Goal: Task Accomplishment & Management: Manage account settings

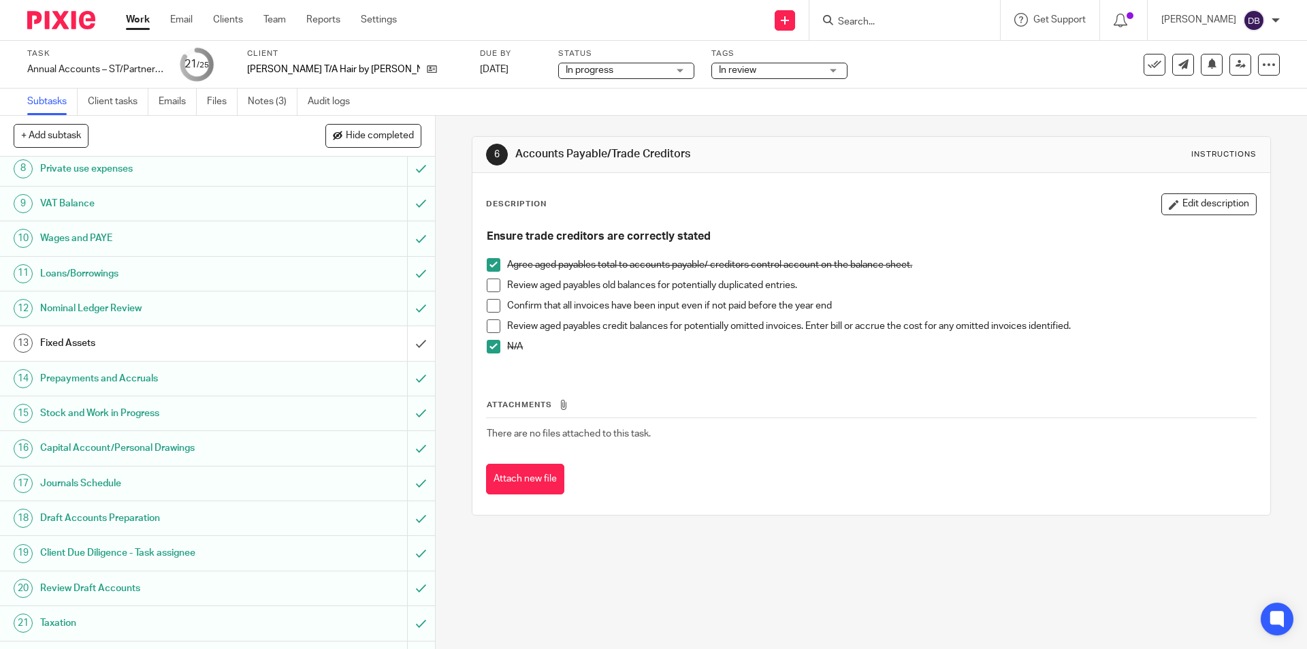
scroll to position [382, 0]
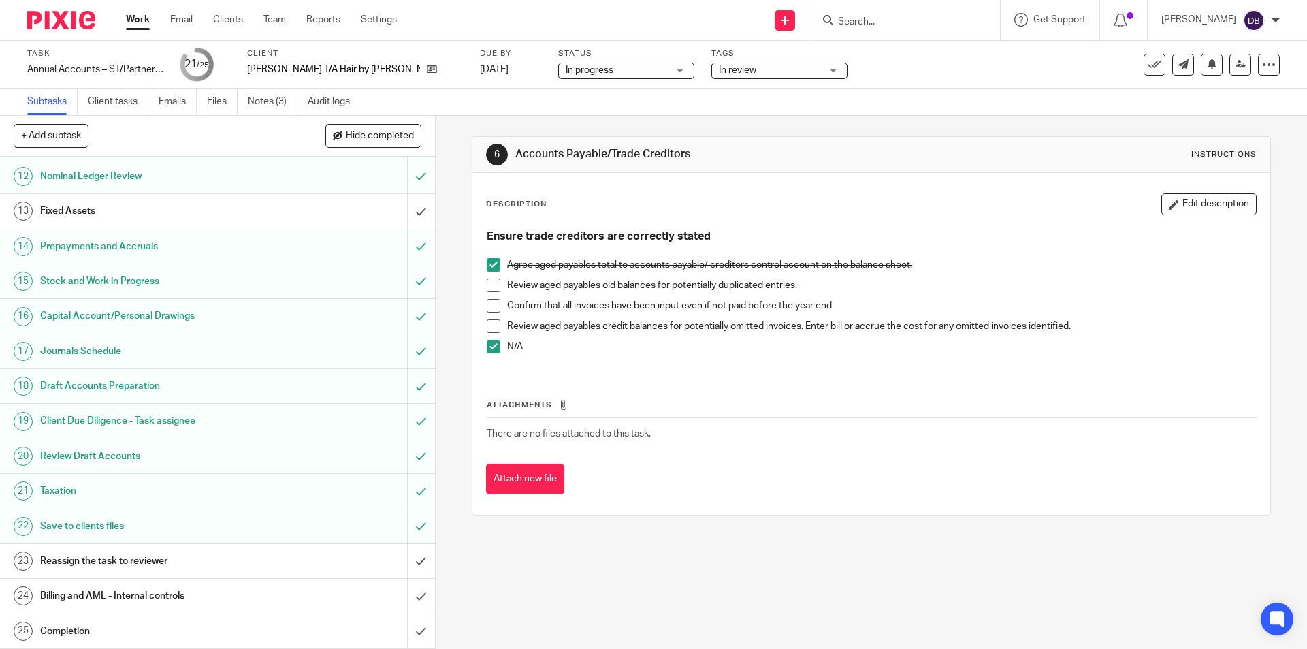
click at [304, 552] on div "Reassign the task to reviewer" at bounding box center [216, 561] width 353 height 20
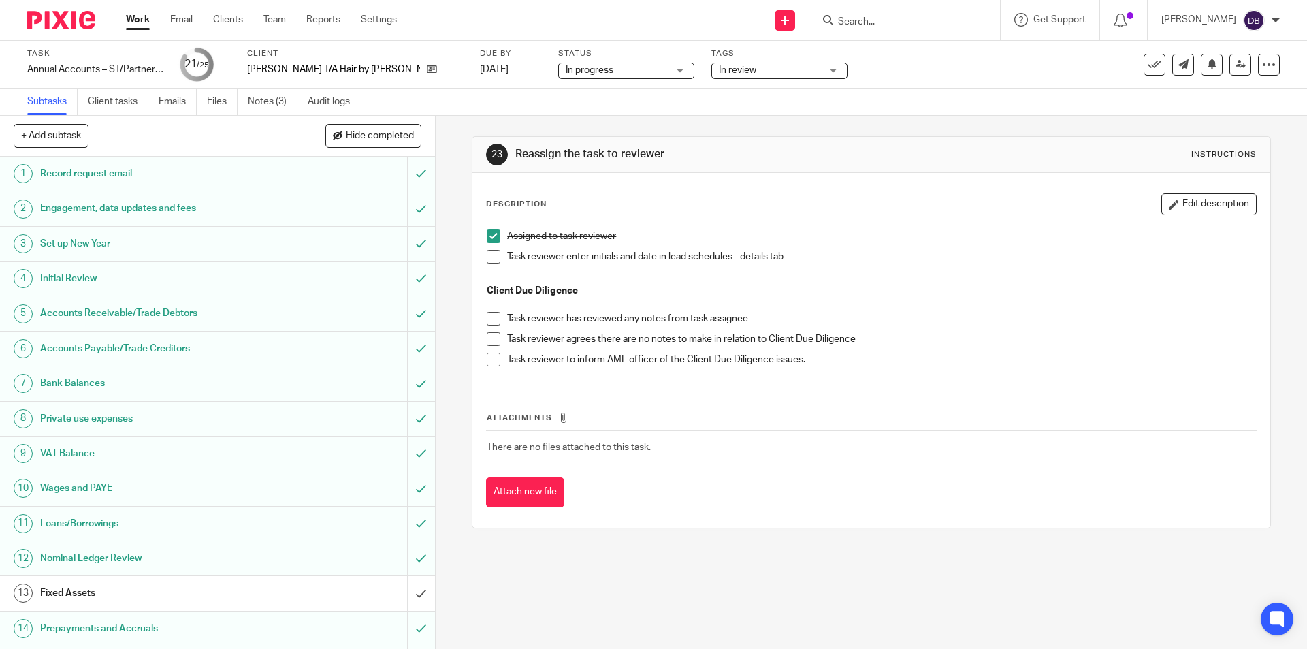
click at [786, 65] on div "In review" at bounding box center [779, 71] width 136 height 16
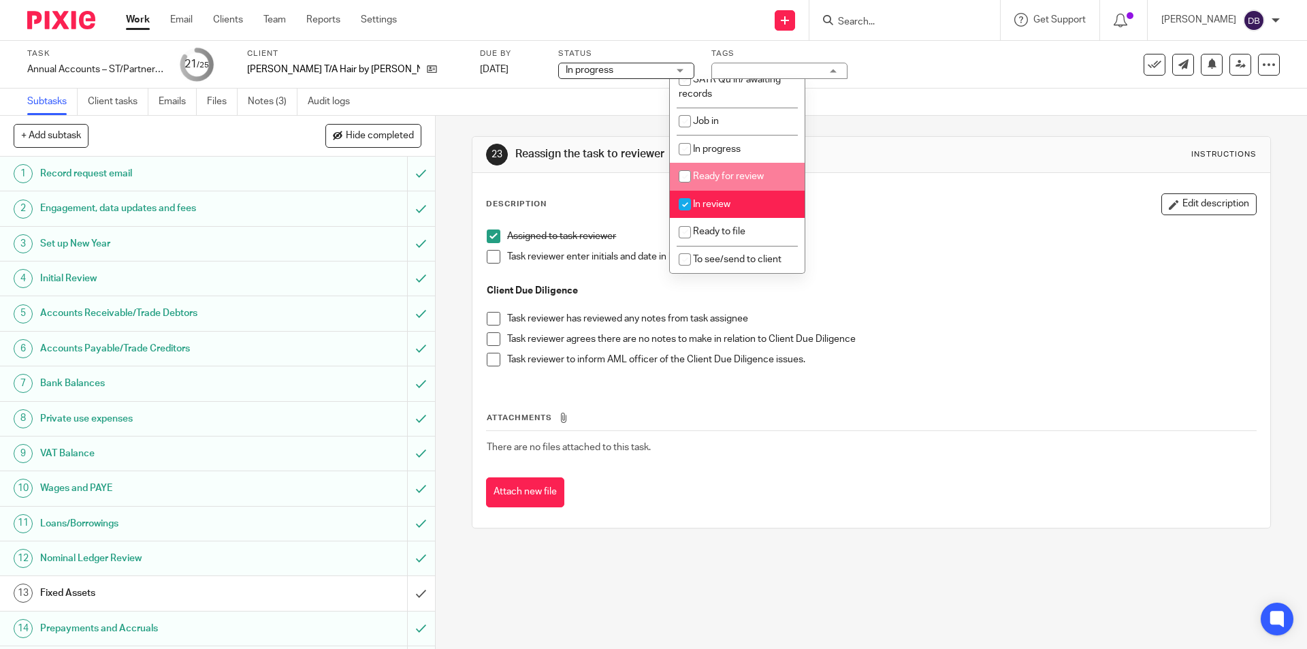
scroll to position [91, 0]
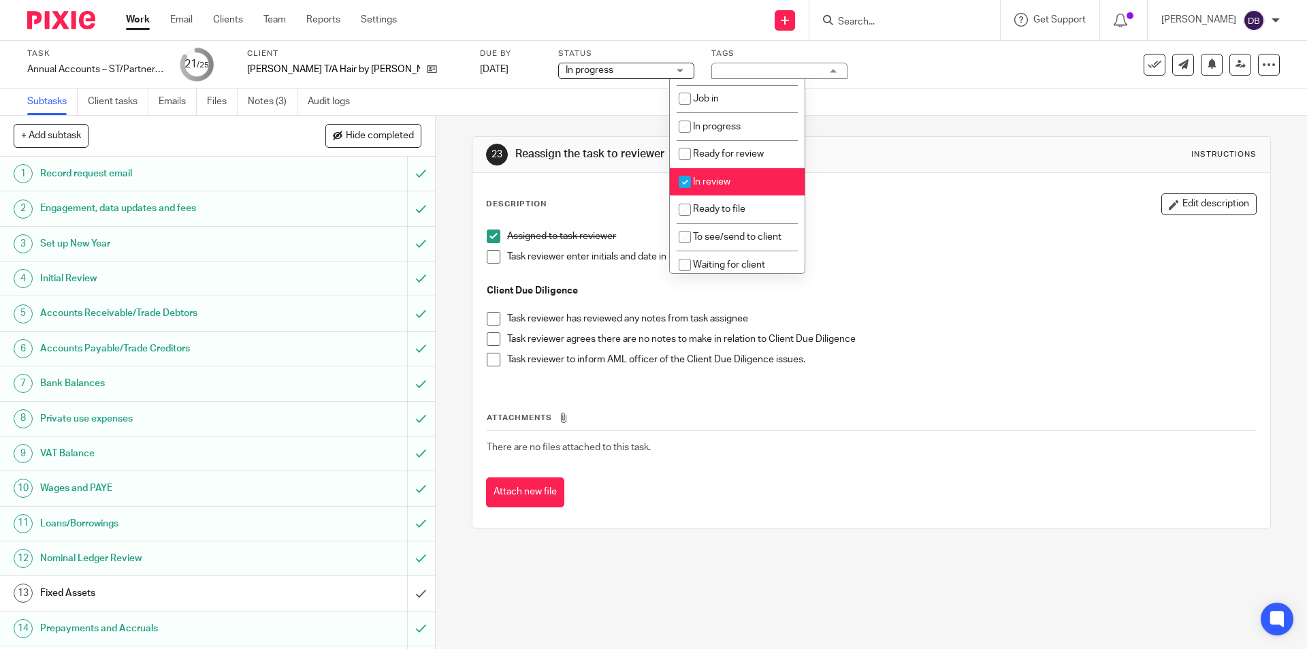
click at [720, 179] on span "In review" at bounding box center [711, 182] width 37 height 10
checkbox input "false"
click at [713, 237] on span "To see/send to client" at bounding box center [737, 237] width 88 height 10
checkbox input "true"
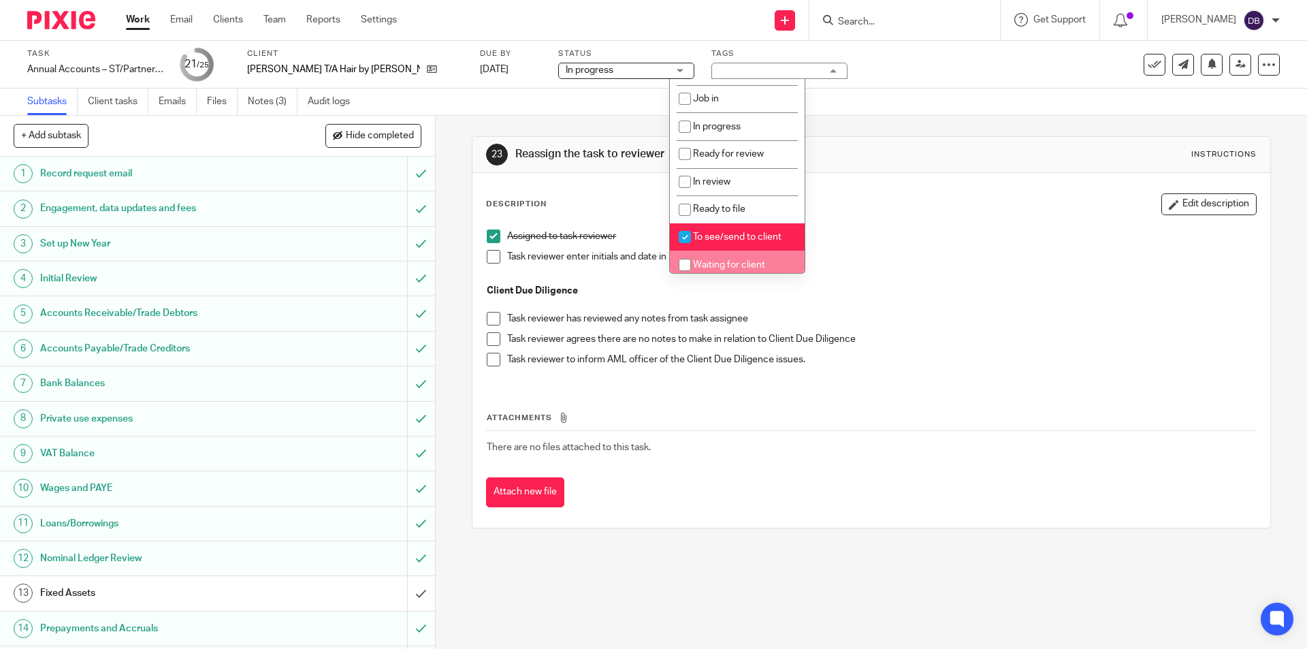
click at [447, 368] on div "23 Reassign the task to reviewer Instructions Description Edit description Assi…" at bounding box center [871, 382] width 871 height 533
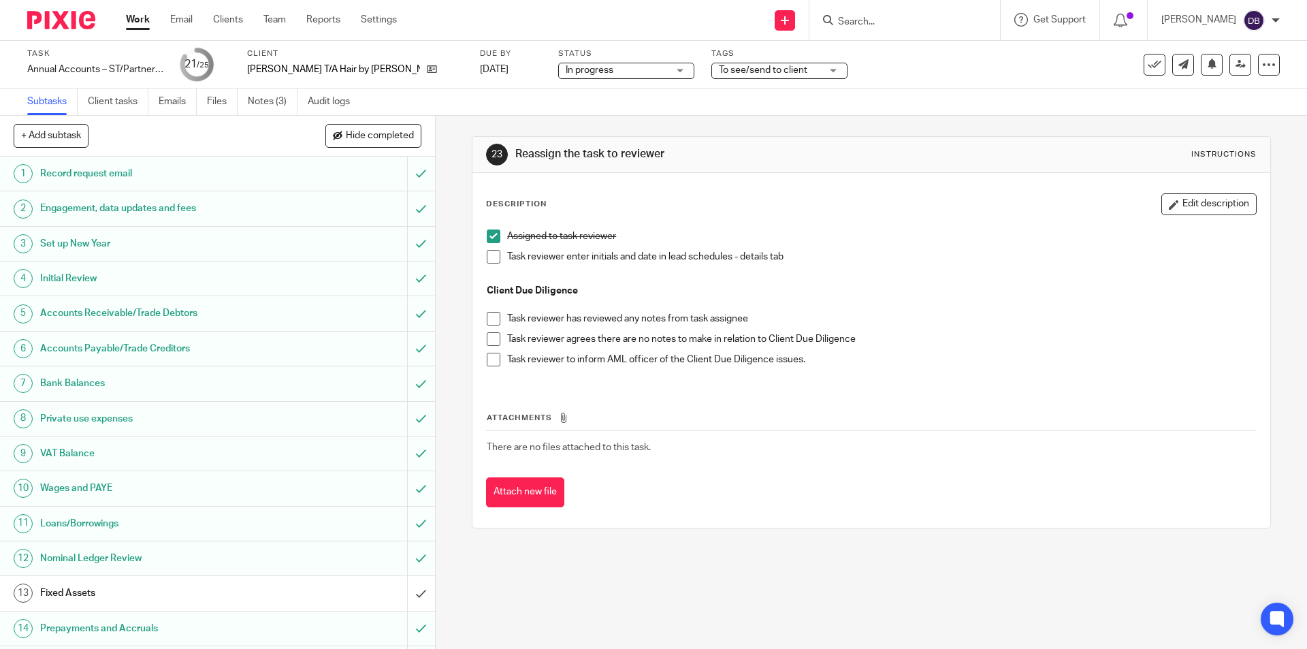
click at [487, 255] on span at bounding box center [494, 257] width 14 height 14
click at [493, 338] on span at bounding box center [494, 339] width 14 height 14
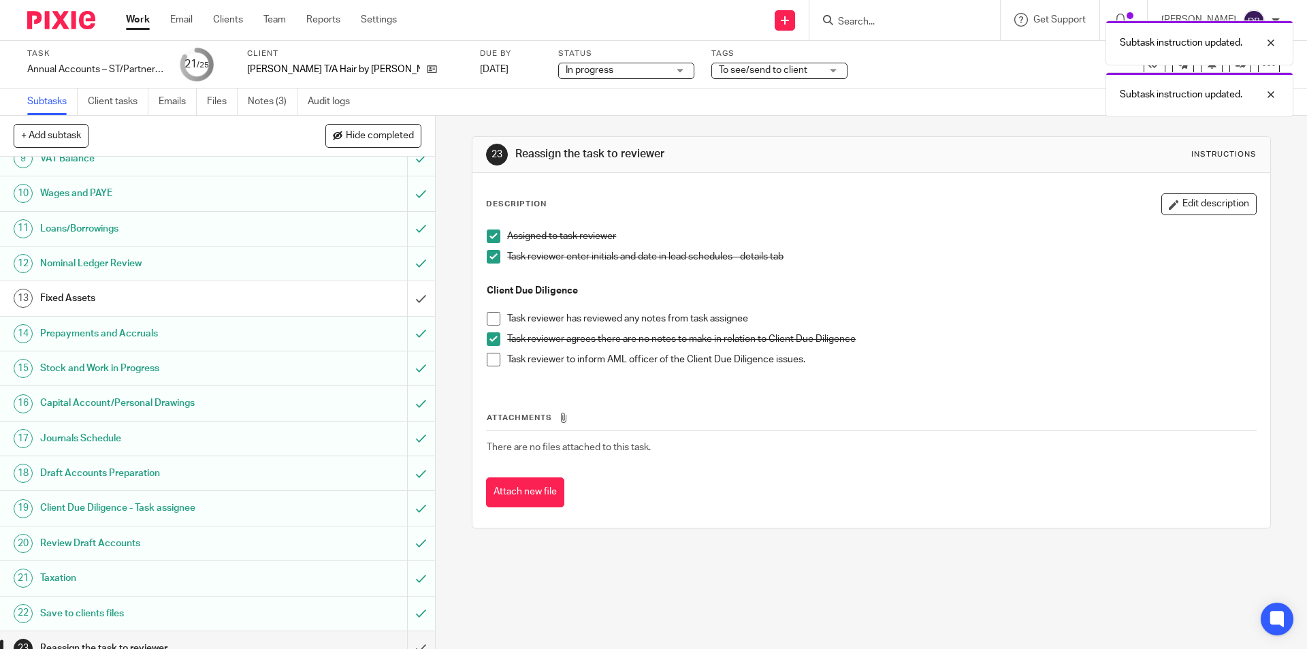
scroll to position [382, 0]
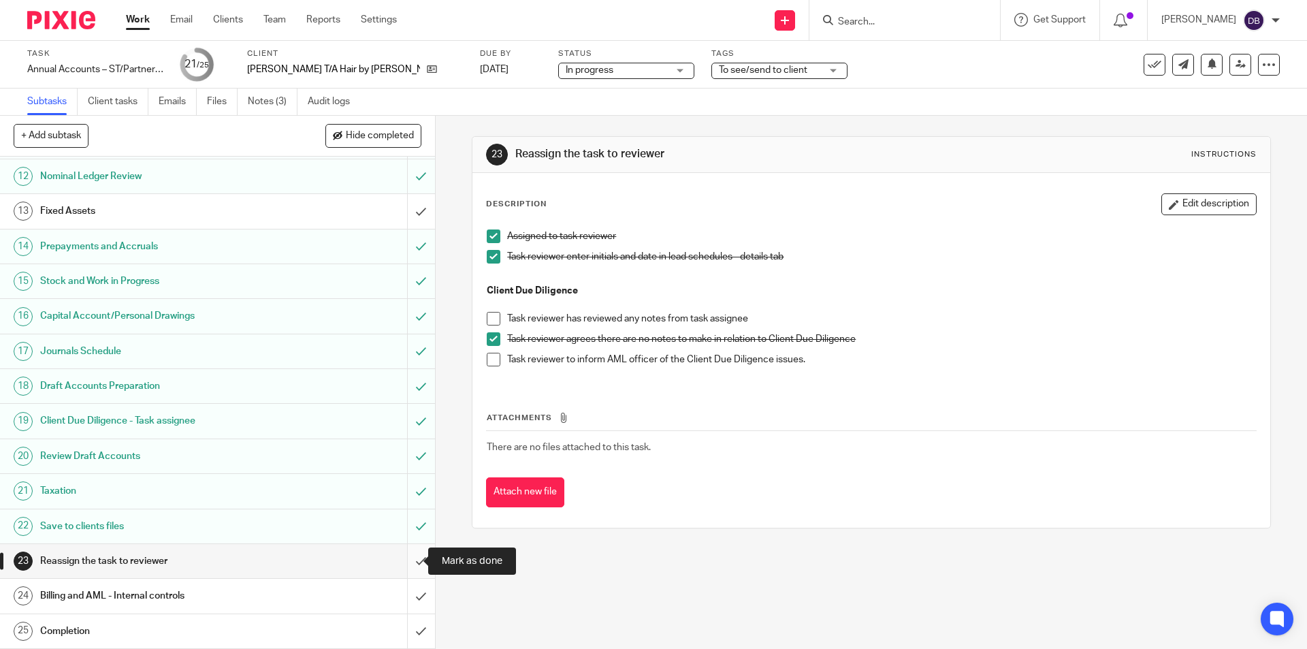
click at [404, 559] on input "submit" at bounding box center [217, 561] width 435 height 34
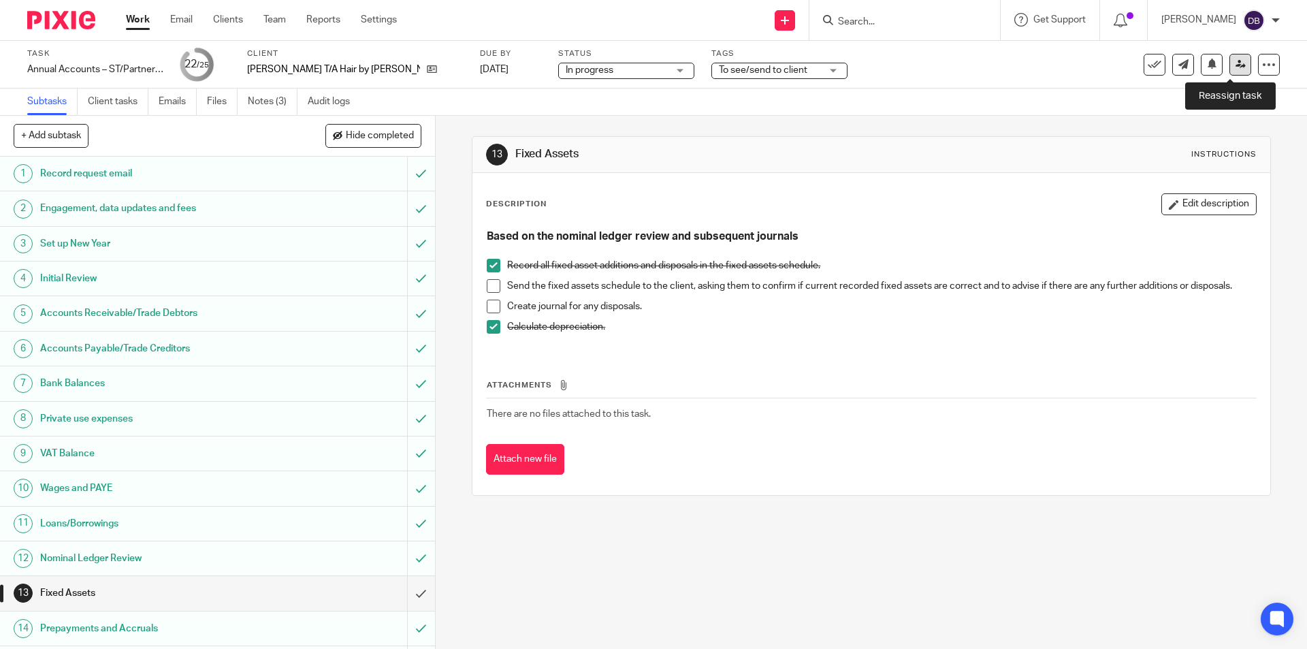
click at [1235, 67] on icon at bounding box center [1240, 64] width 10 height 10
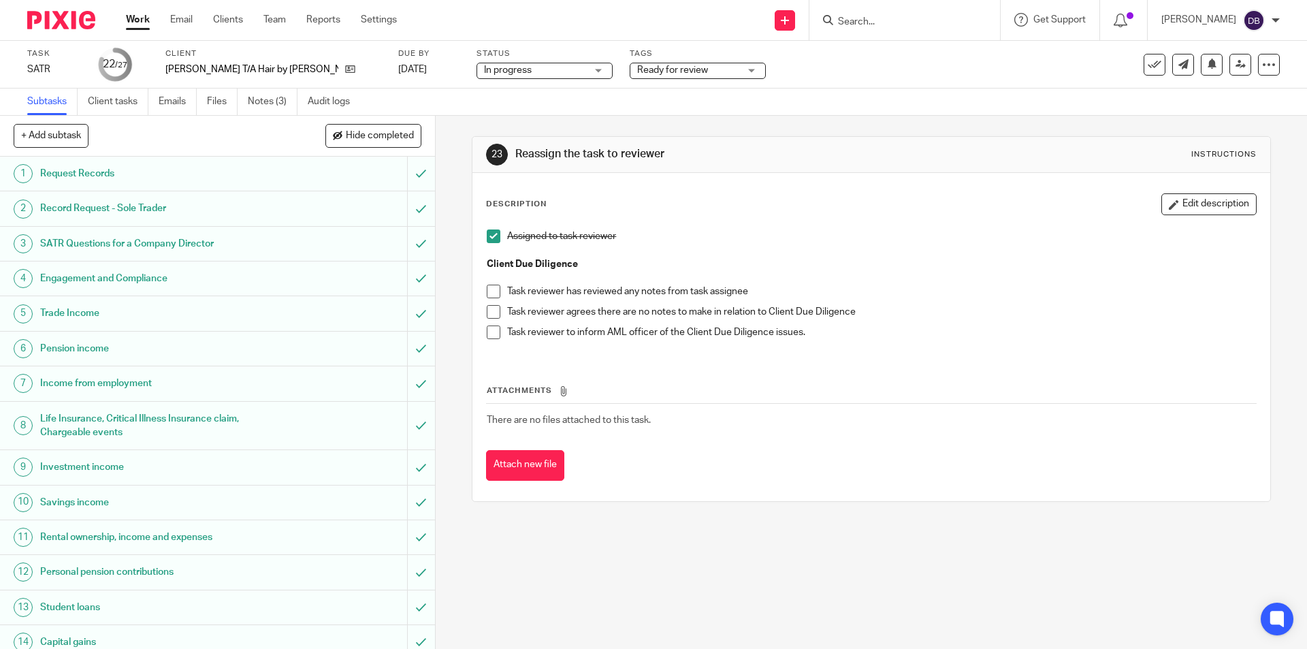
click at [659, 67] on span "Ready for review" at bounding box center [672, 70] width 71 height 10
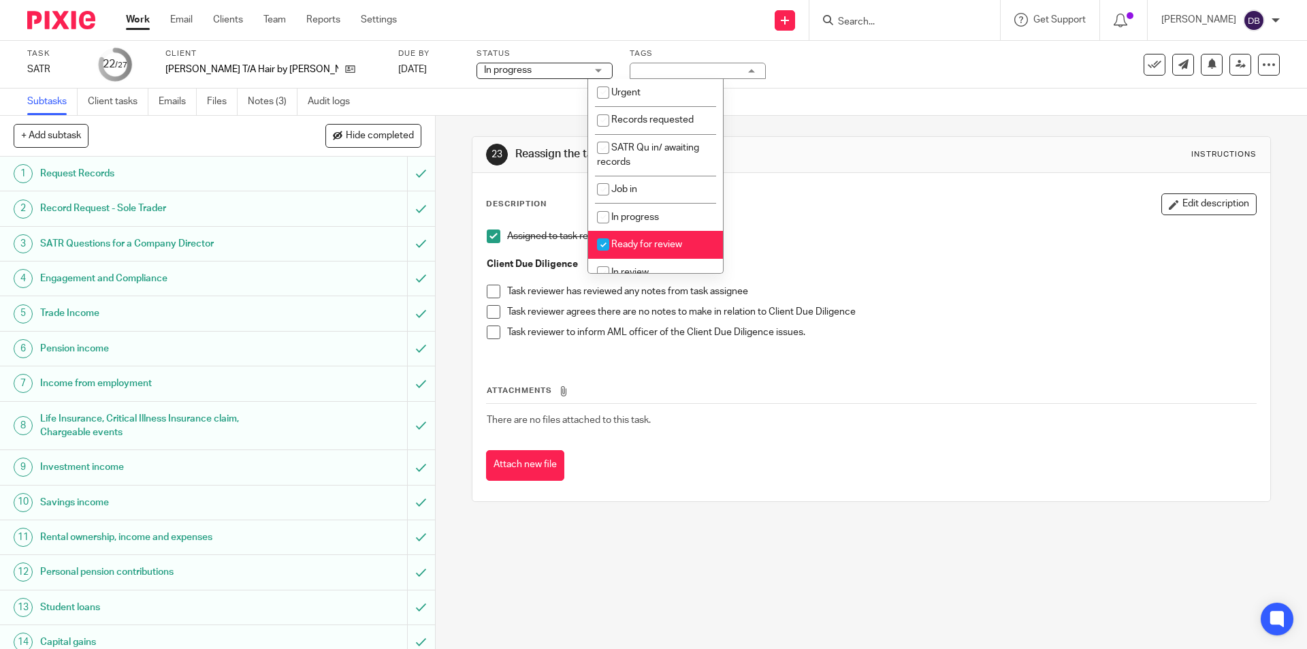
click at [631, 244] on span "Ready for review" at bounding box center [646, 245] width 71 height 10
checkbox input "false"
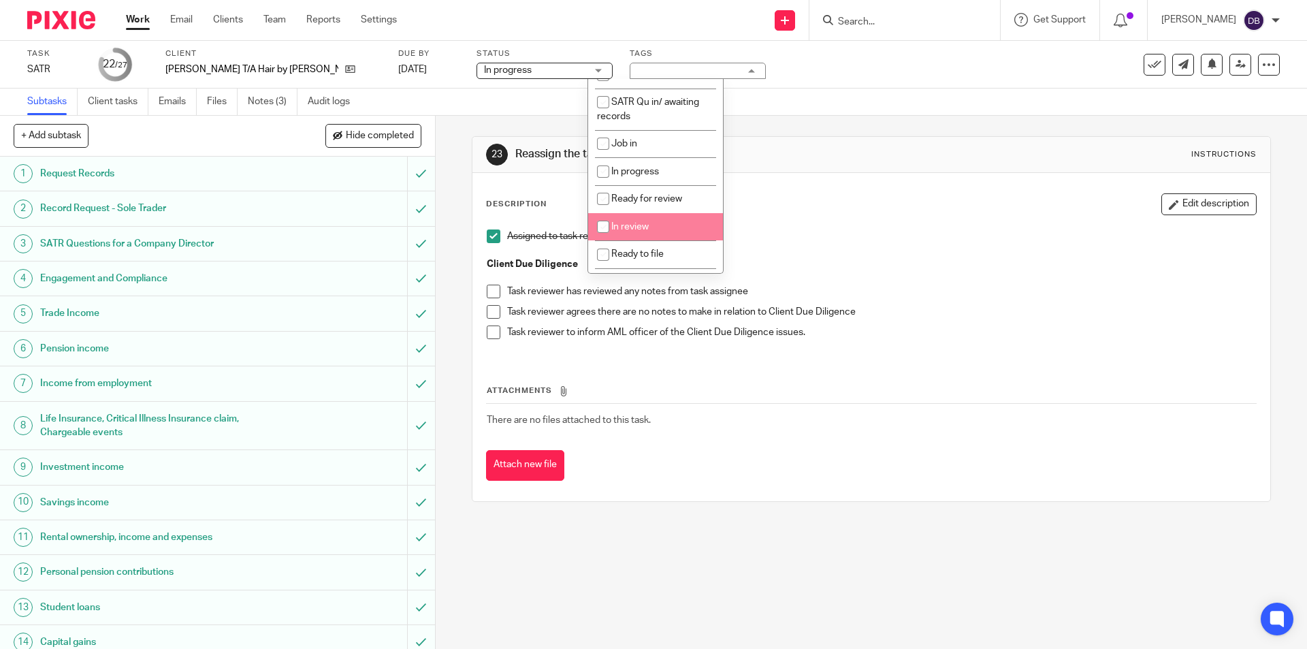
scroll to position [114, 0]
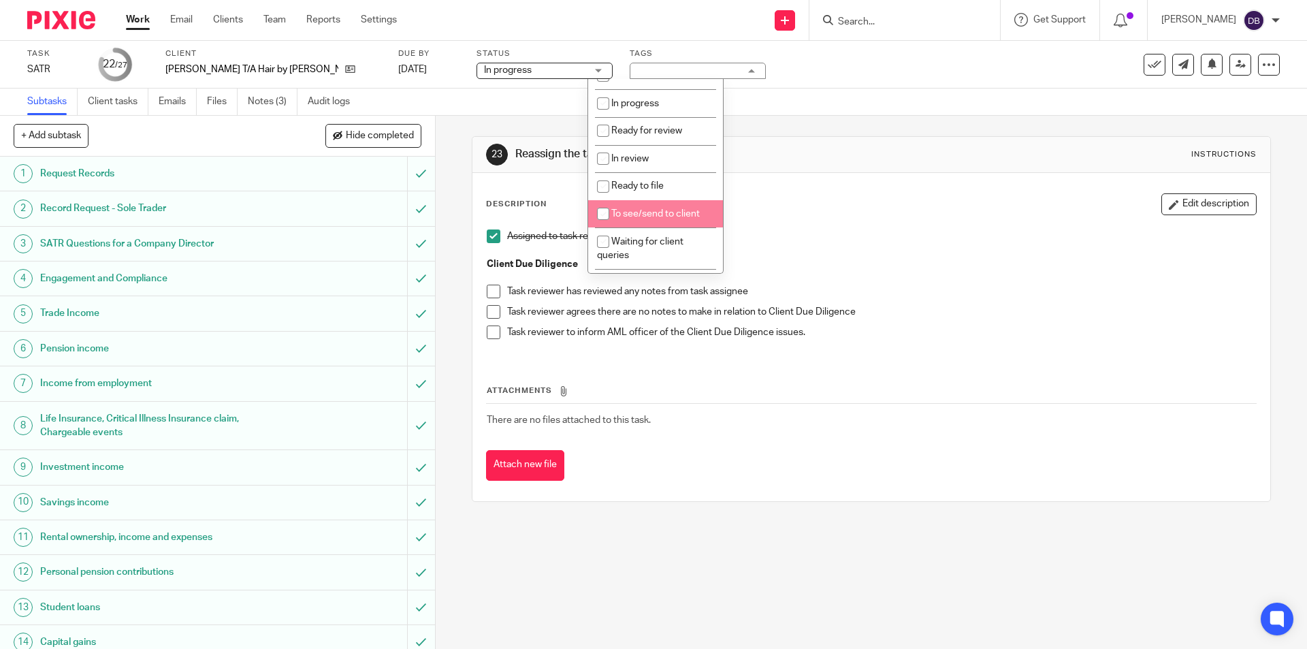
click at [637, 215] on span "To see/send to client" at bounding box center [655, 214] width 88 height 10
checkbox input "true"
click at [457, 243] on div "23 Reassign the task to reviewer Instructions Description Edit description Assi…" at bounding box center [871, 382] width 871 height 533
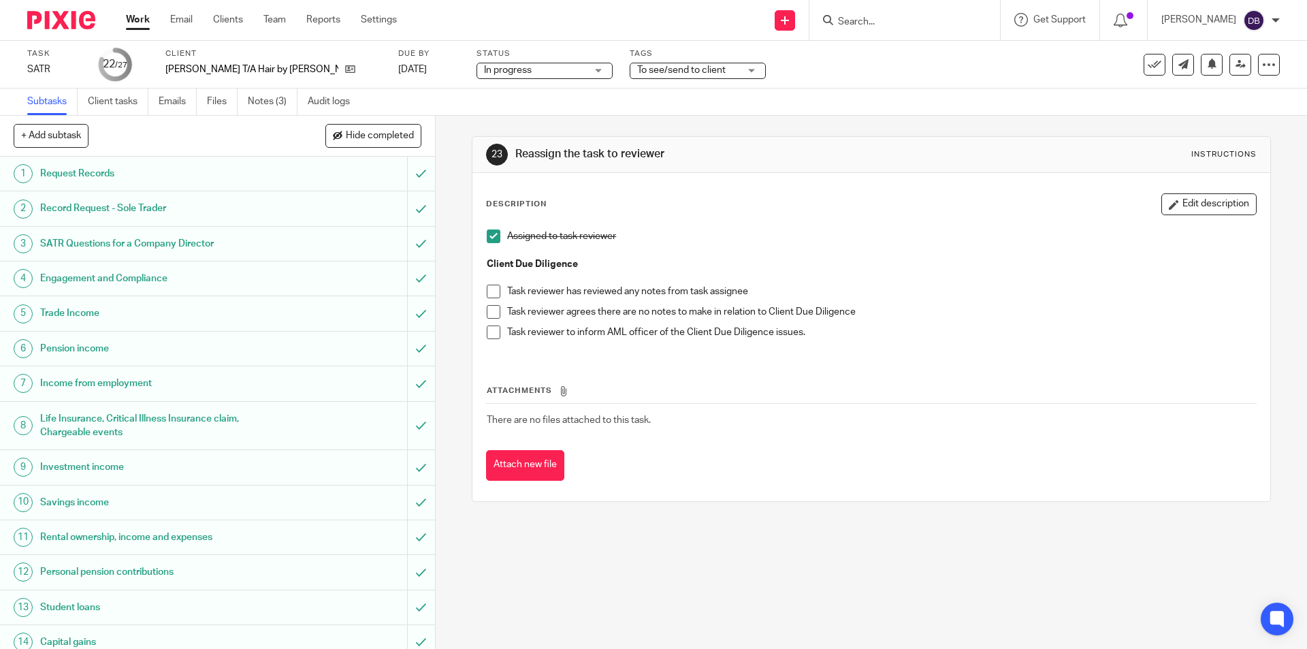
click at [495, 310] on span at bounding box center [494, 312] width 14 height 14
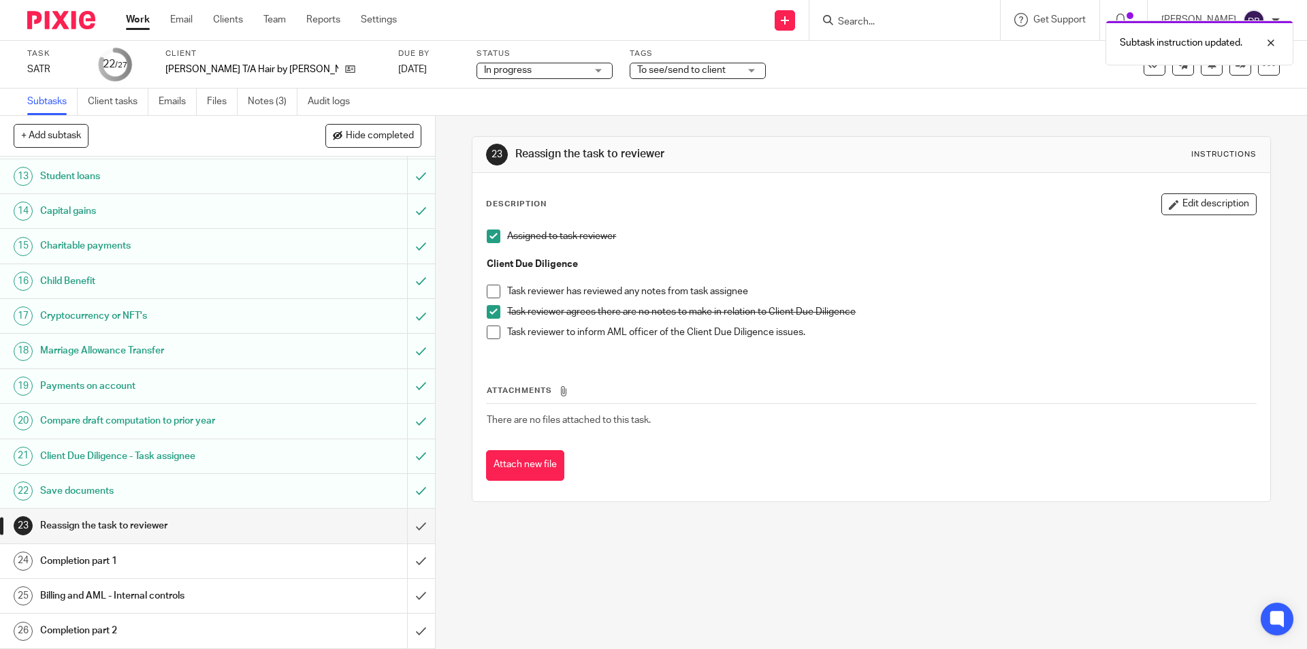
scroll to position [465, 0]
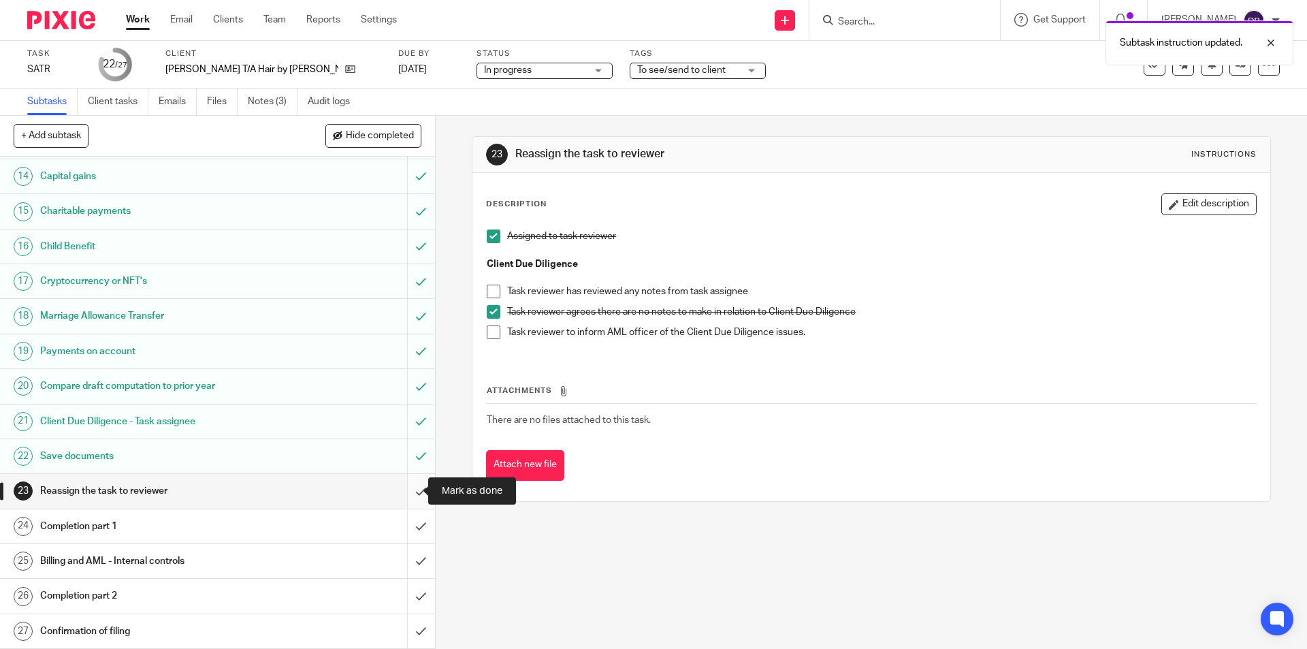
click at [408, 487] on input "submit" at bounding box center [217, 491] width 435 height 34
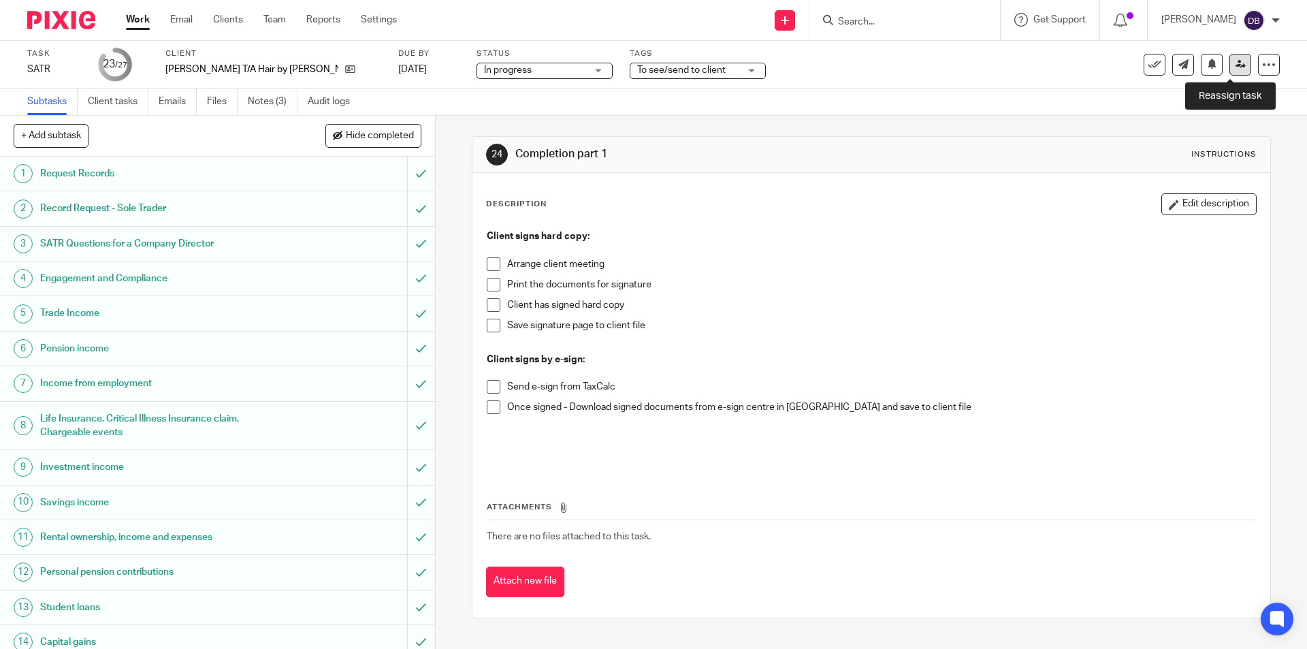
click at [1235, 61] on icon at bounding box center [1240, 64] width 10 height 10
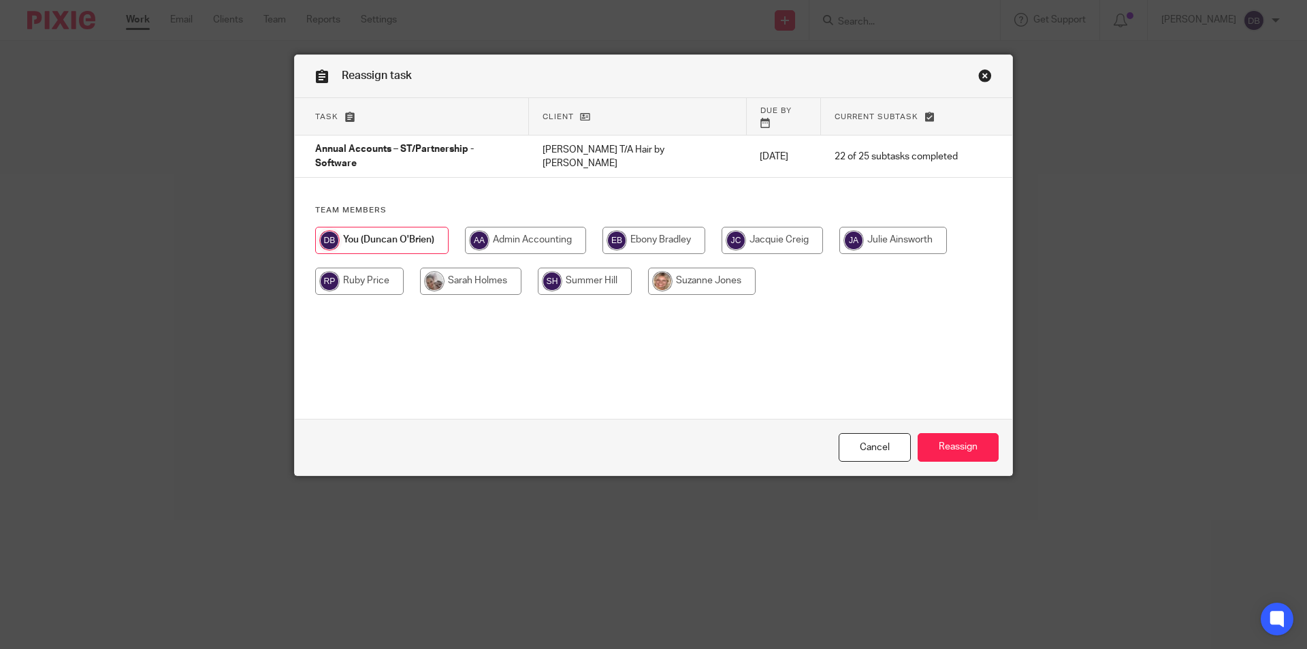
click at [378, 267] on input "radio" at bounding box center [359, 280] width 88 height 27
radio input "true"
click at [943, 442] on input "Reassign" at bounding box center [957, 447] width 81 height 29
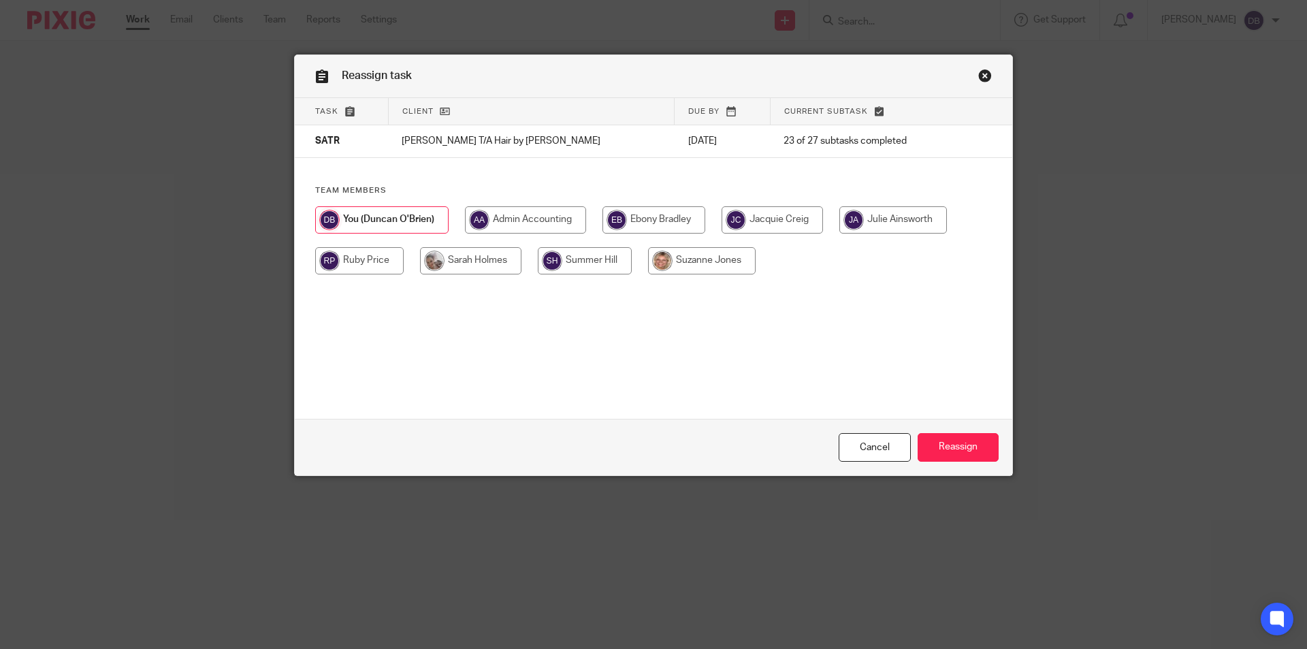
click at [368, 259] on input "radio" at bounding box center [359, 260] width 88 height 27
radio input "true"
click at [953, 444] on input "Reassign" at bounding box center [957, 447] width 81 height 29
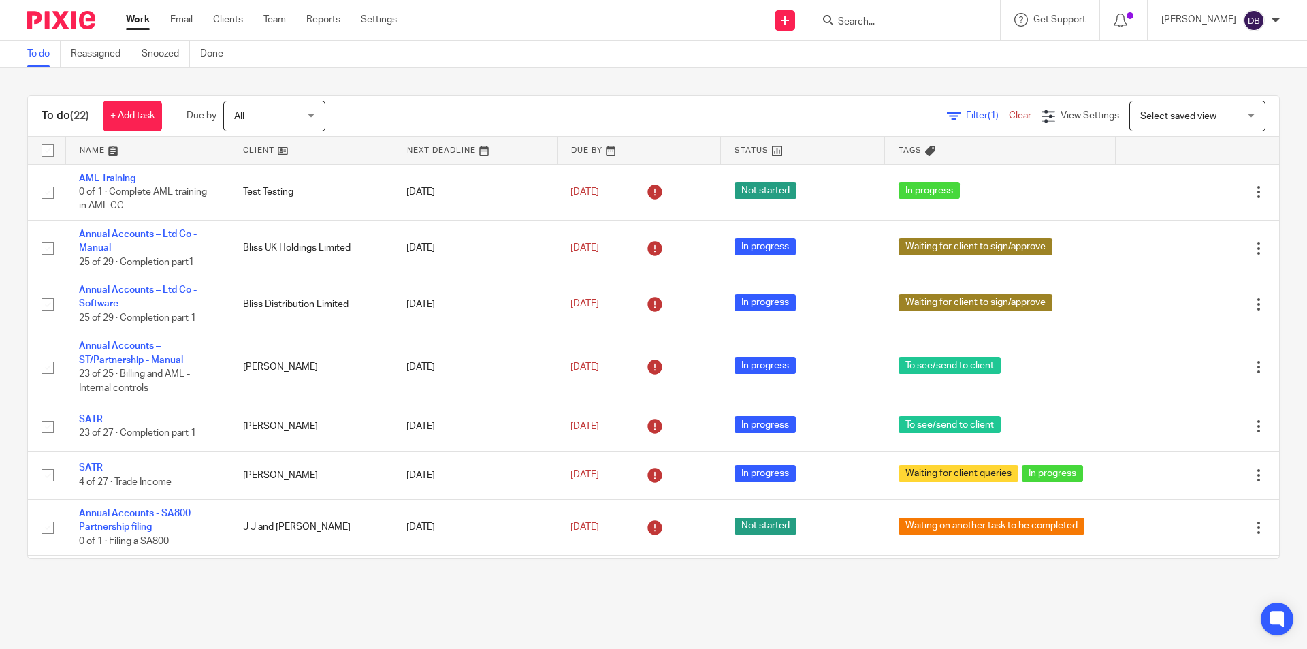
click at [231, 596] on main "To do Reassigned Snoozed Done To do (22) + Add task Due by All All Today Tomorr…" at bounding box center [653, 324] width 1307 height 649
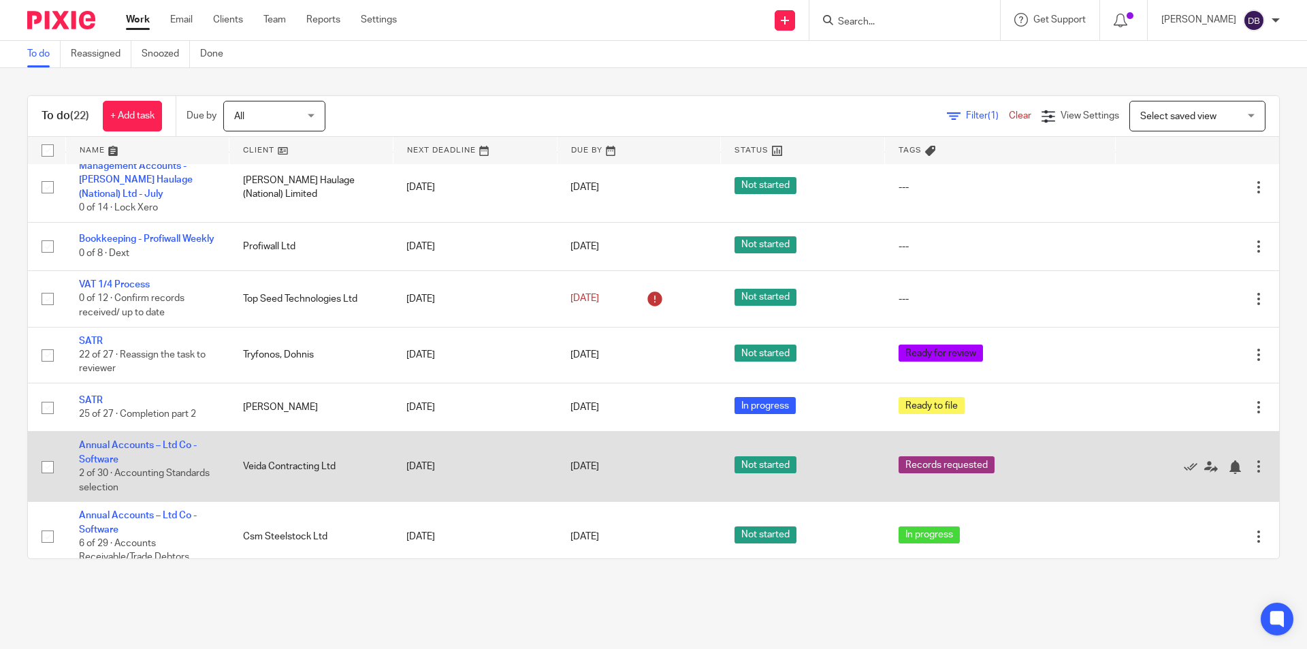
scroll to position [926, 0]
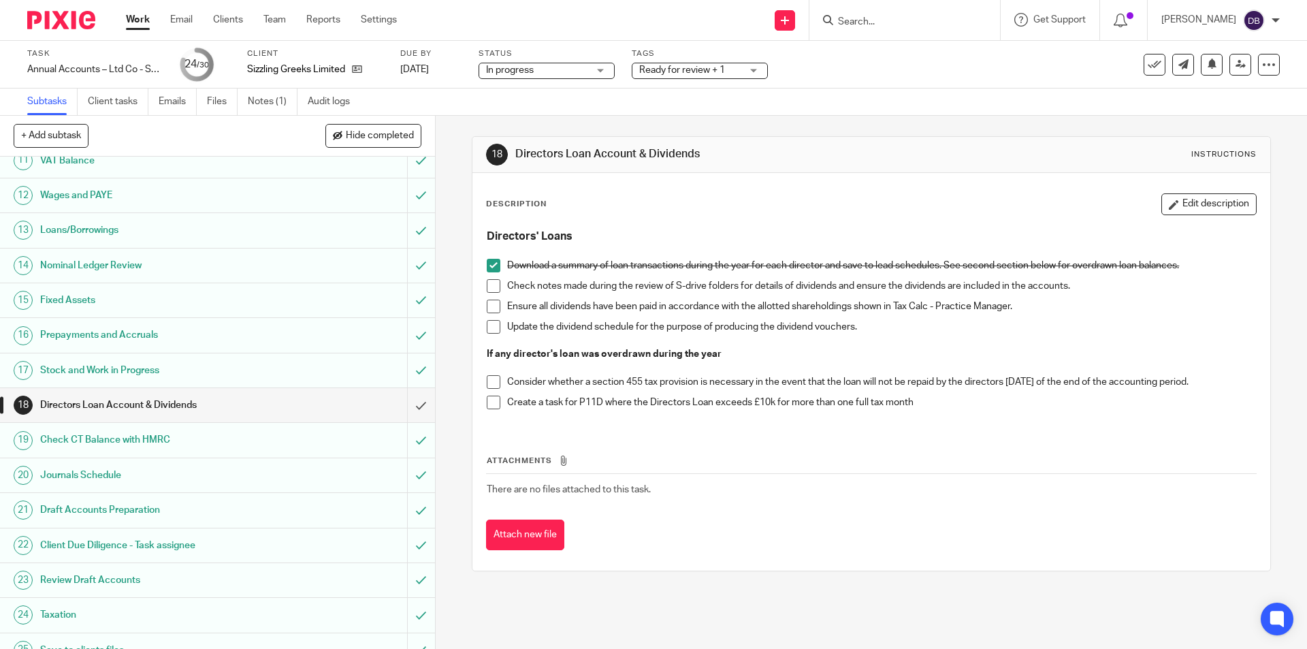
scroll to position [499, 0]
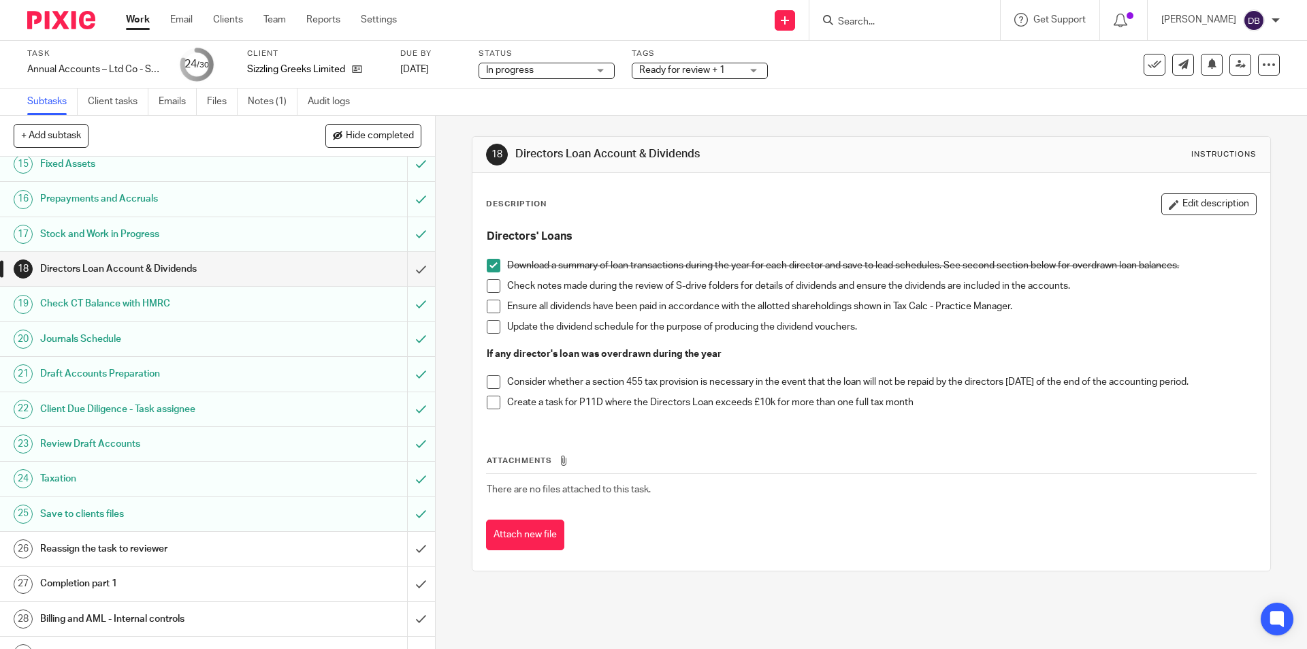
click at [749, 70] on div "Ready for review + 1" at bounding box center [700, 71] width 136 height 16
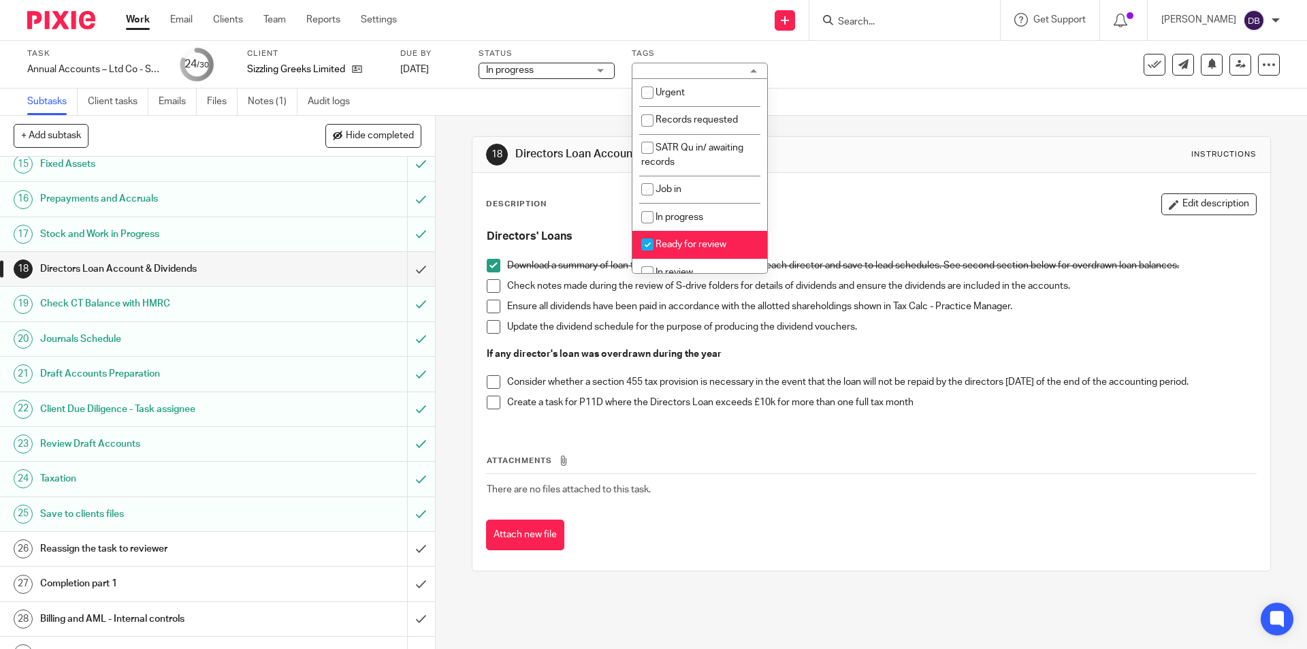
click at [687, 240] on span "Ready for review" at bounding box center [690, 245] width 71 height 10
checkbox input "false"
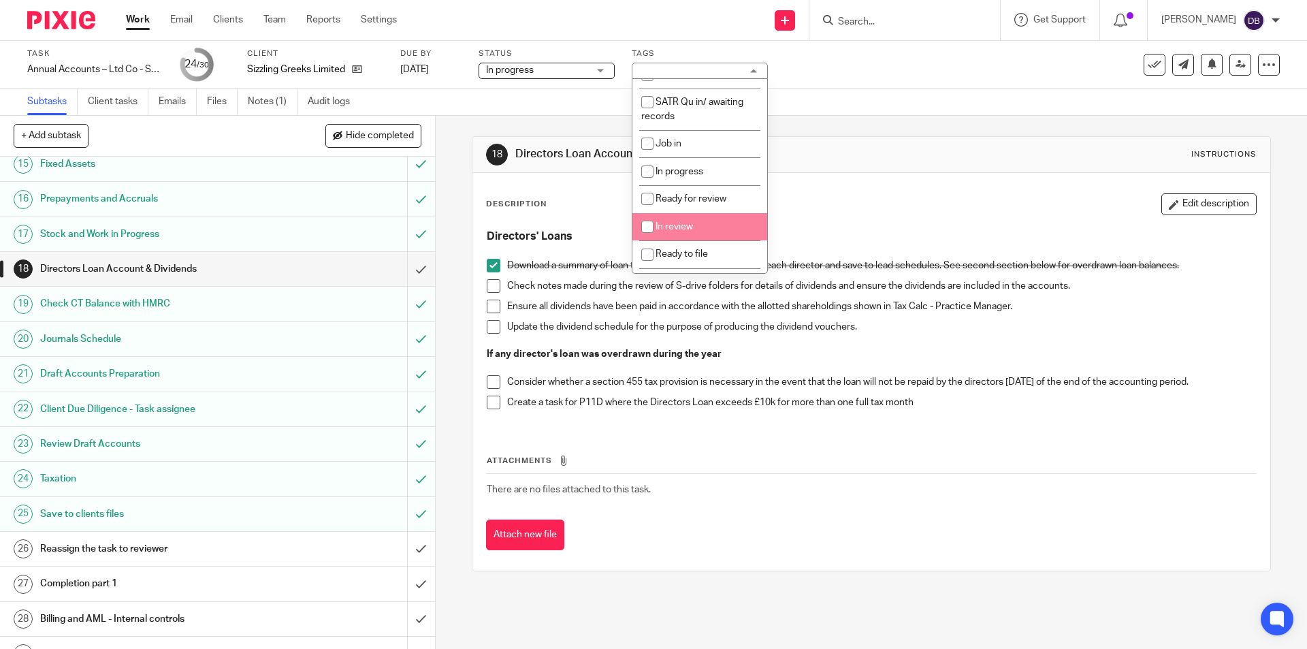
click at [678, 227] on span "In review" at bounding box center [673, 227] width 37 height 10
checkbox input "true"
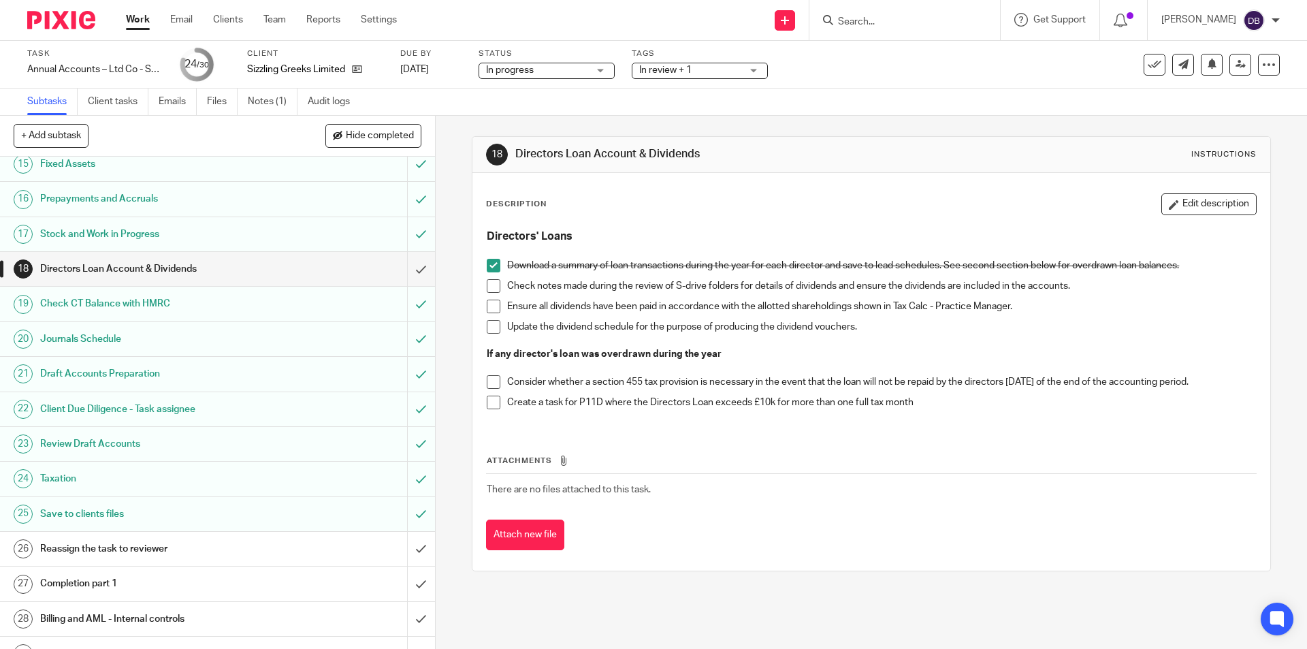
click at [452, 329] on div "18 Directors Loan Account & Dividends Instructions Description Edit description…" at bounding box center [871, 382] width 871 height 533
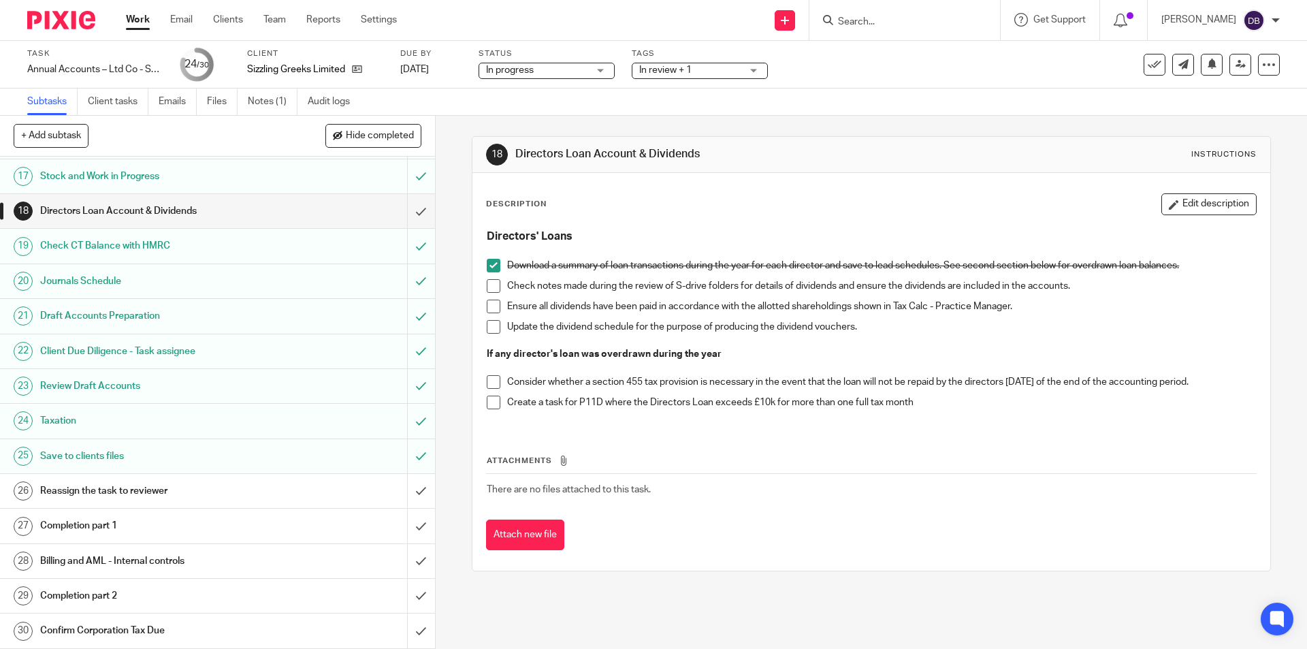
click at [278, 488] on div "Reassign the task to reviewer" at bounding box center [216, 490] width 353 height 20
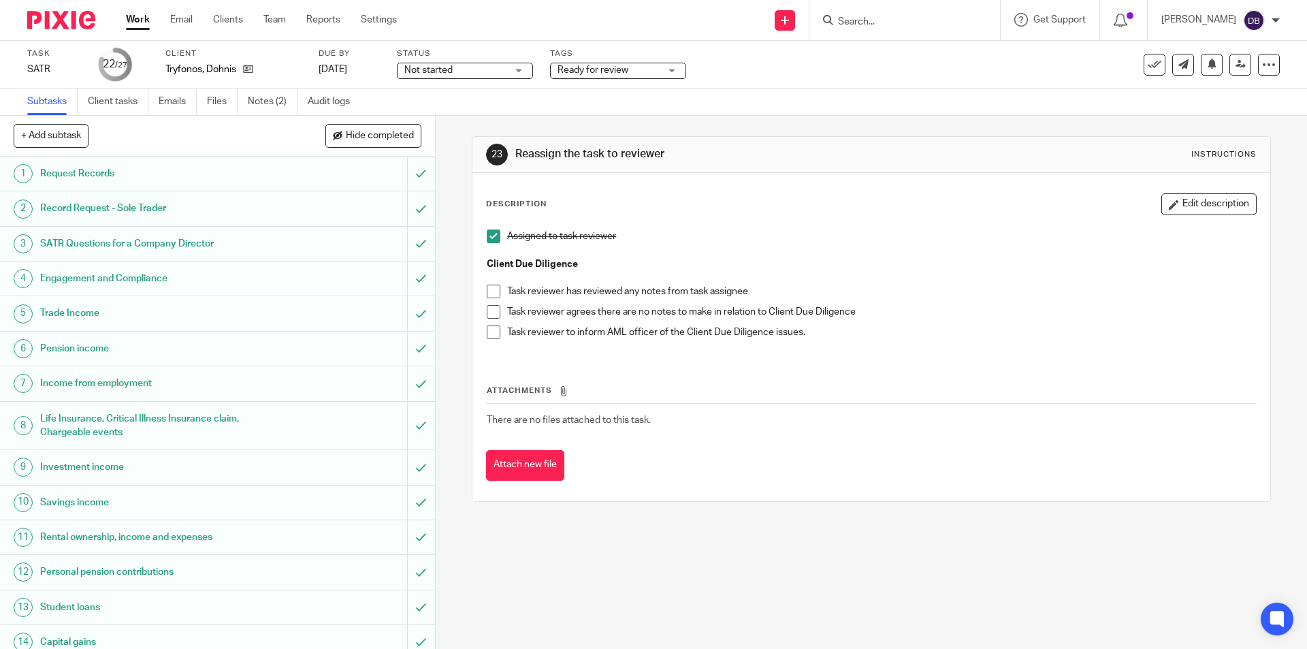
click at [523, 76] on div "Not started Not started" at bounding box center [465, 71] width 136 height 16
click at [457, 116] on li "In progress" at bounding box center [464, 120] width 135 height 28
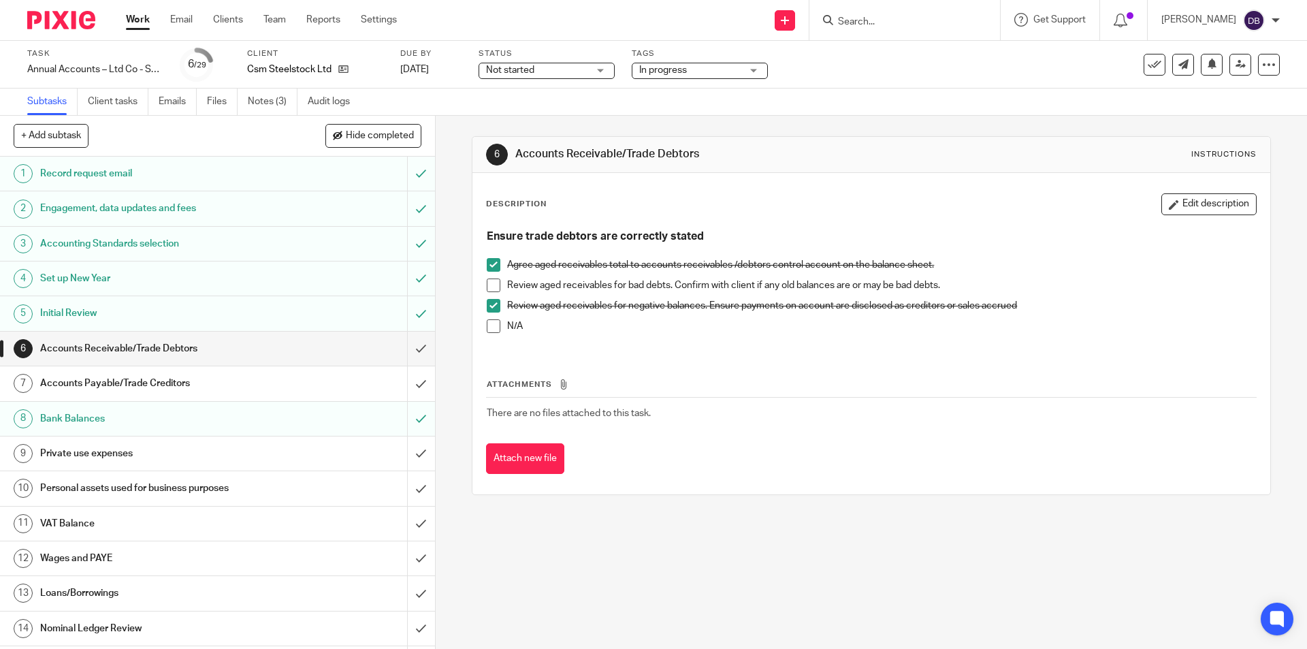
click at [578, 71] on span "Not started" at bounding box center [537, 70] width 102 height 14
click at [515, 119] on span "In progress" at bounding box center [512, 120] width 48 height 10
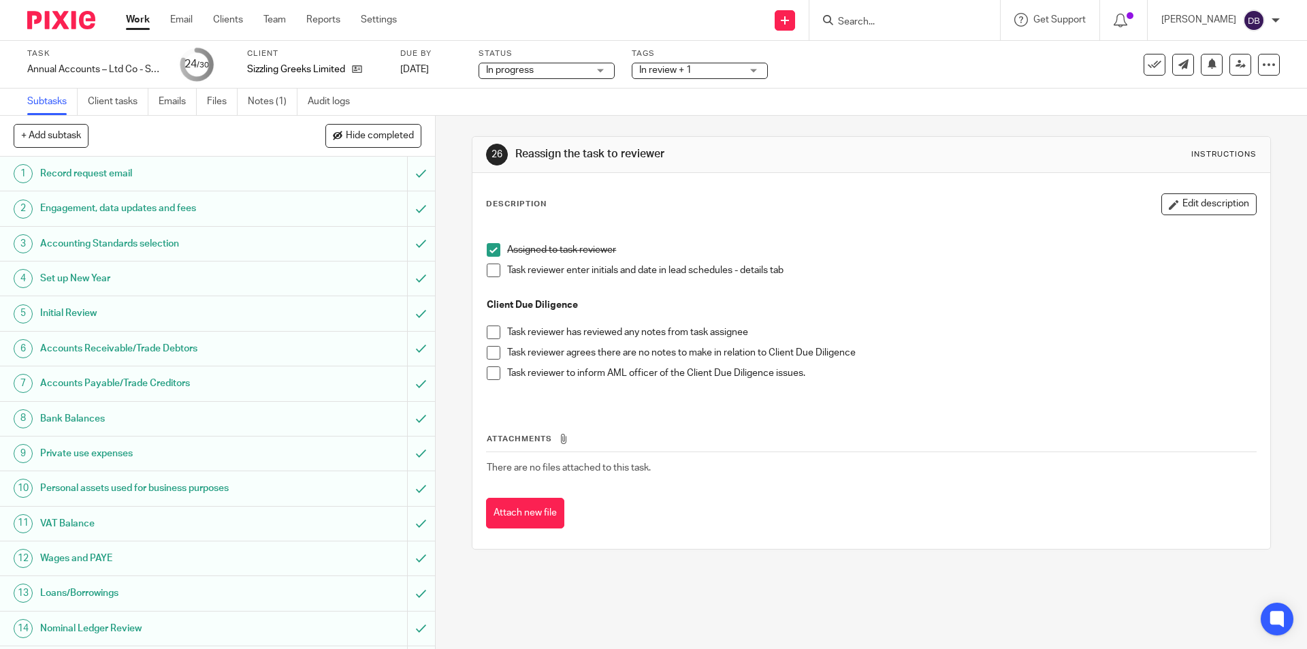
click at [491, 276] on span at bounding box center [494, 270] width 14 height 14
